Goal: Find specific page/section: Find specific page/section

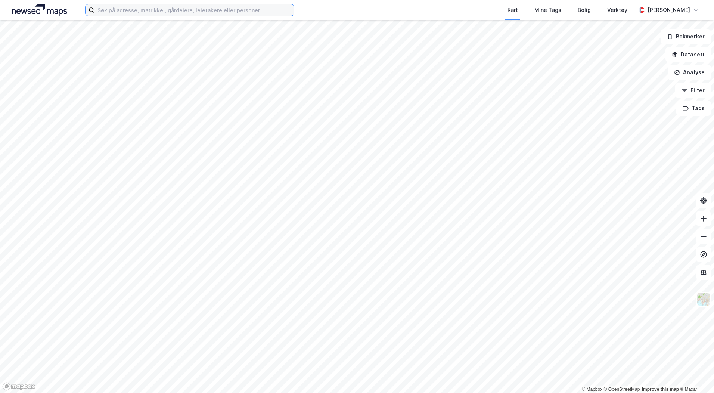
click at [133, 13] on input at bounding box center [193, 9] width 199 height 11
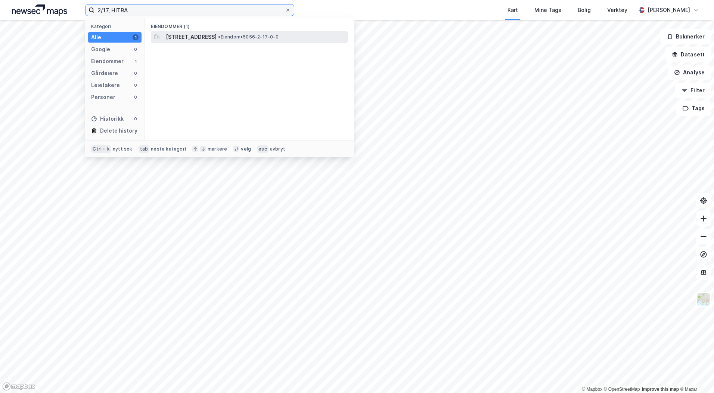
type input "2/17, HITRA"
click at [178, 38] on span "[STREET_ADDRESS]" at bounding box center [191, 36] width 51 height 9
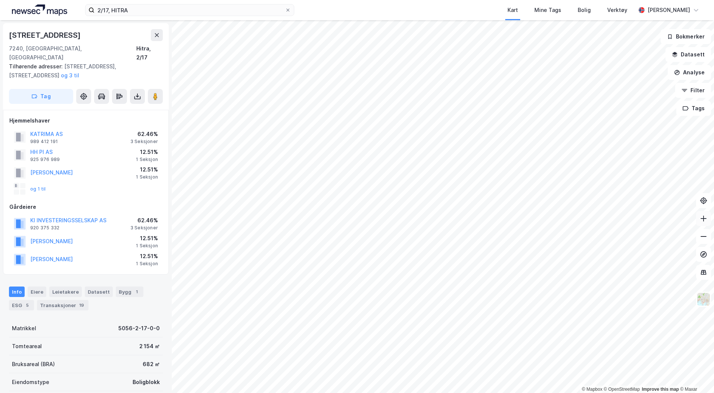
click at [704, 222] on button at bounding box center [703, 218] width 15 height 15
